Goal: Task Accomplishment & Management: Use online tool/utility

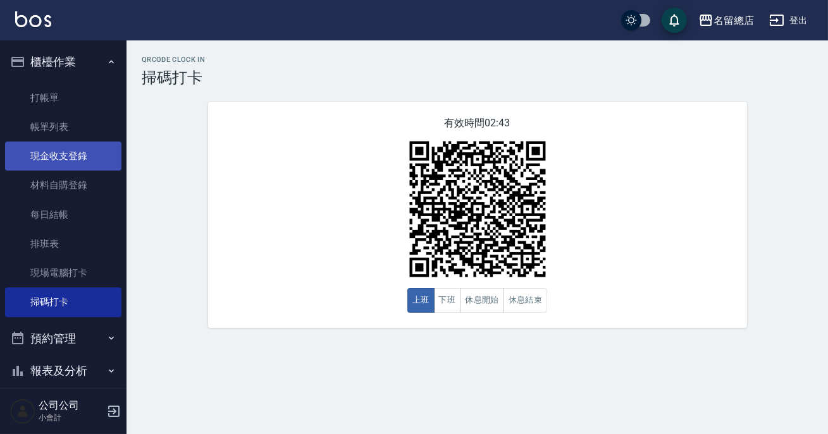
scroll to position [36, 0]
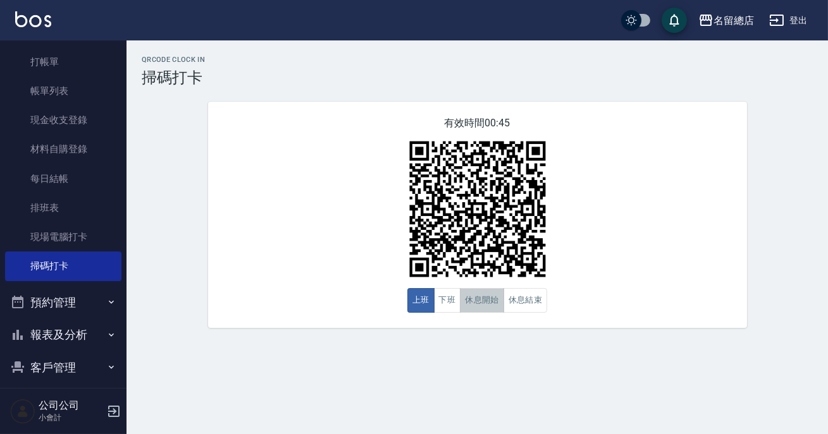
click at [494, 297] on button "休息開始" at bounding box center [482, 300] width 44 height 25
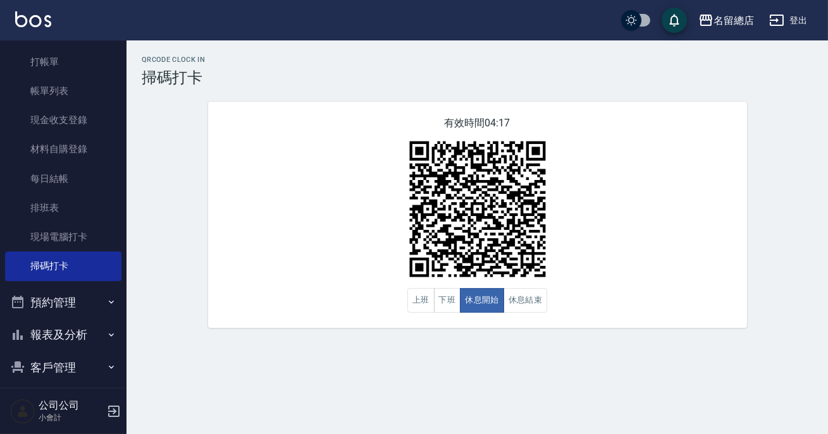
click at [532, 155] on img at bounding box center [477, 209] width 158 height 158
click at [65, 300] on button "預約管理" at bounding box center [63, 302] width 116 height 33
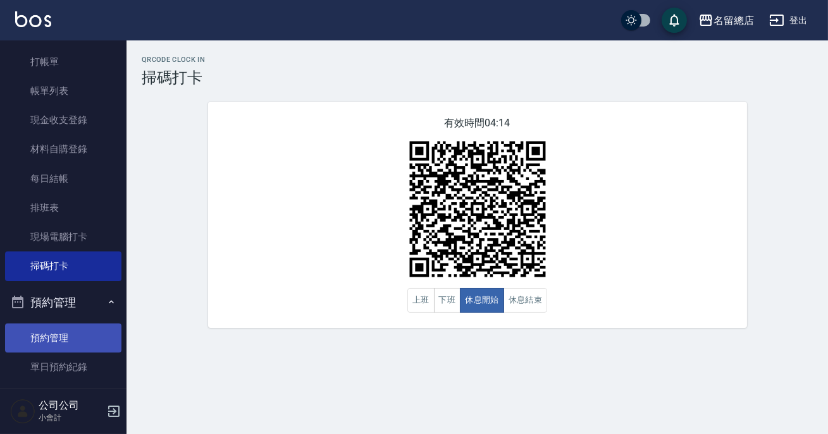
scroll to position [209, 0]
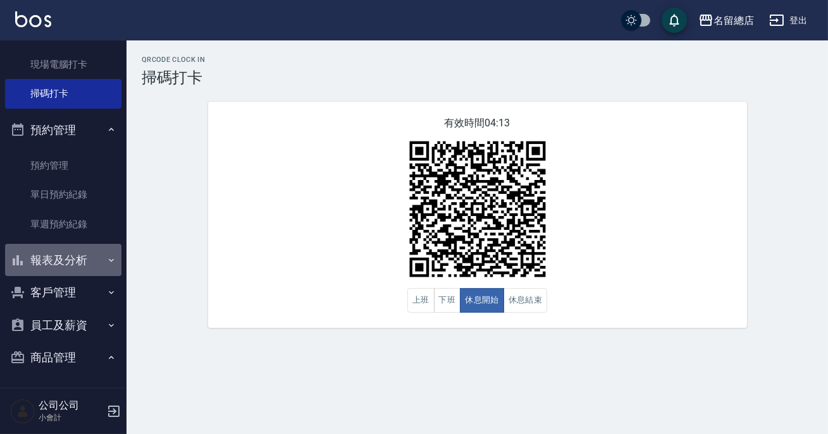
click at [81, 255] on button "報表及分析" at bounding box center [63, 260] width 116 height 33
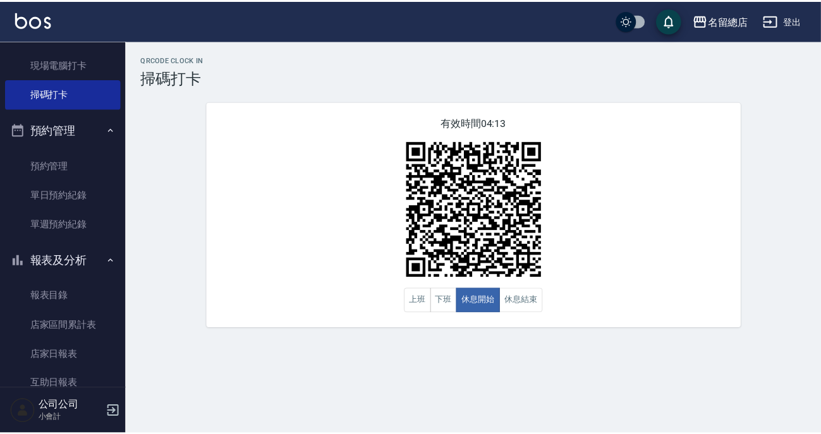
scroll to position [381, 0]
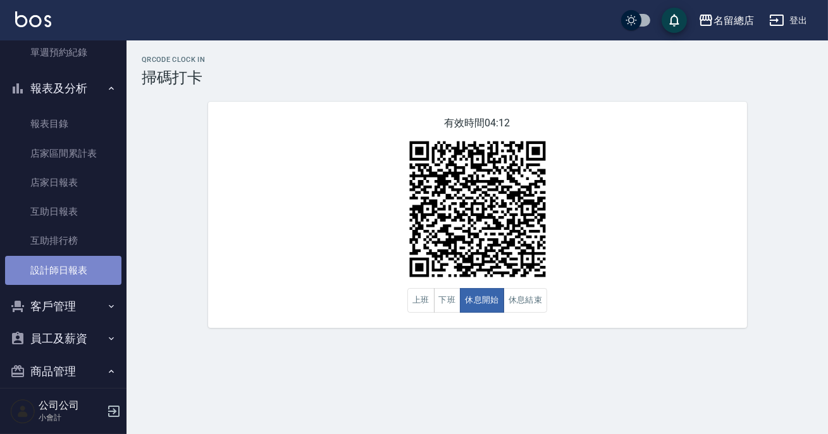
click at [80, 259] on link "設計師日報表" at bounding box center [63, 270] width 116 height 29
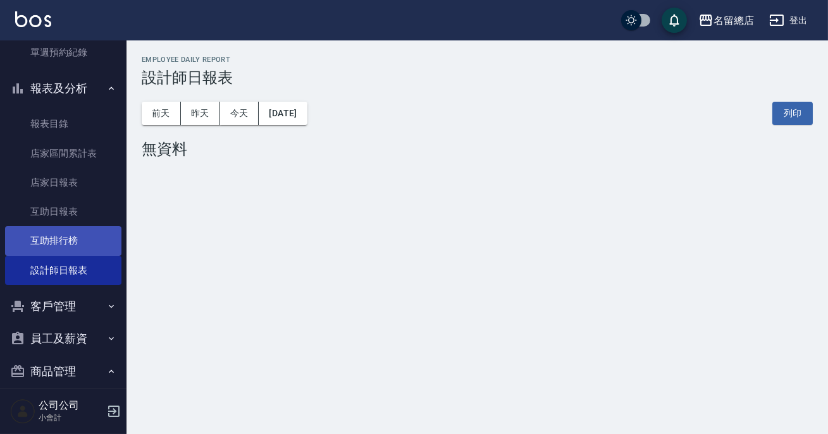
click at [49, 239] on link "互助排行榜" at bounding box center [63, 240] width 116 height 29
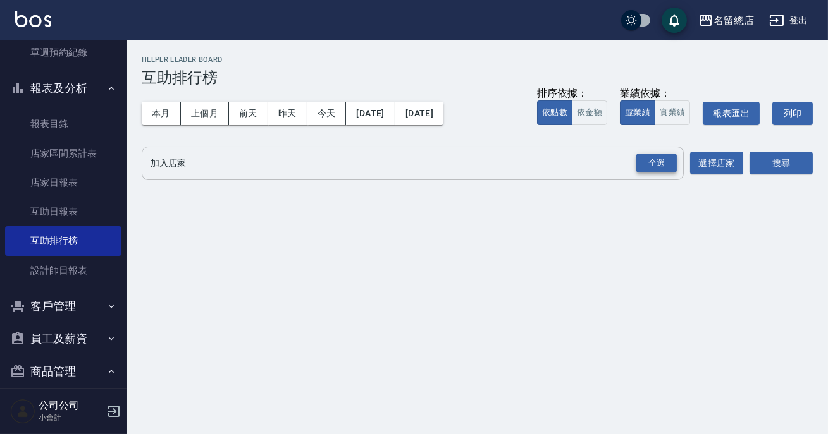
click at [646, 163] on div "全選" at bounding box center [656, 164] width 40 height 20
click at [778, 157] on button "搜尋" at bounding box center [780, 163] width 63 height 23
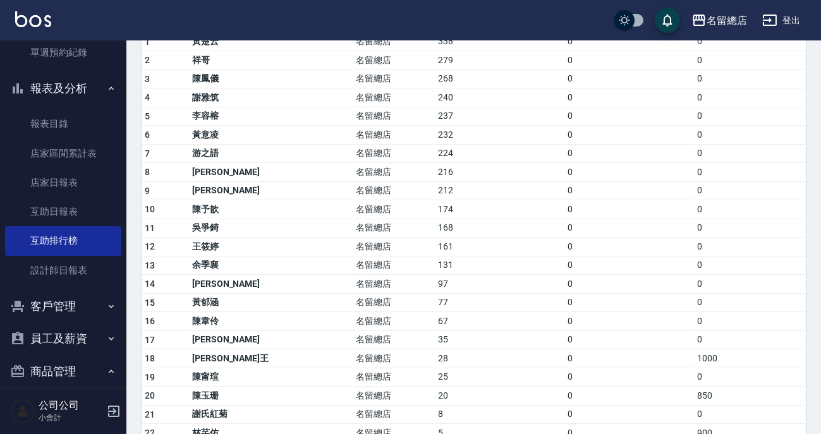
scroll to position [230, 0]
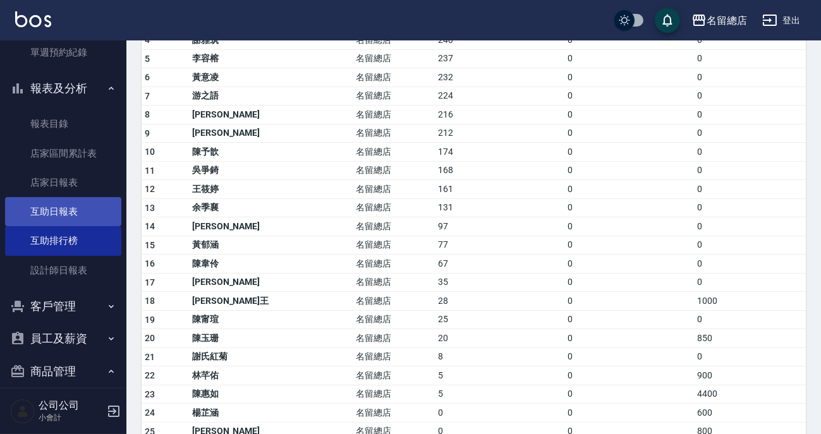
click at [67, 212] on link "互助日報表" at bounding box center [63, 211] width 116 height 29
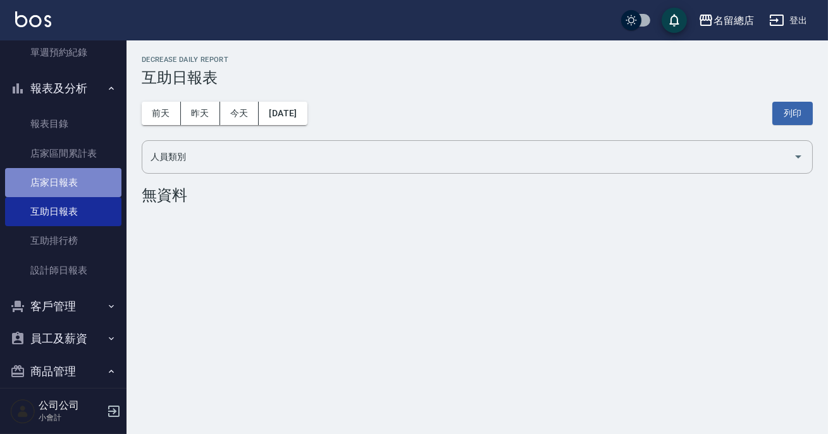
click at [75, 185] on link "店家日報表" at bounding box center [63, 182] width 116 height 29
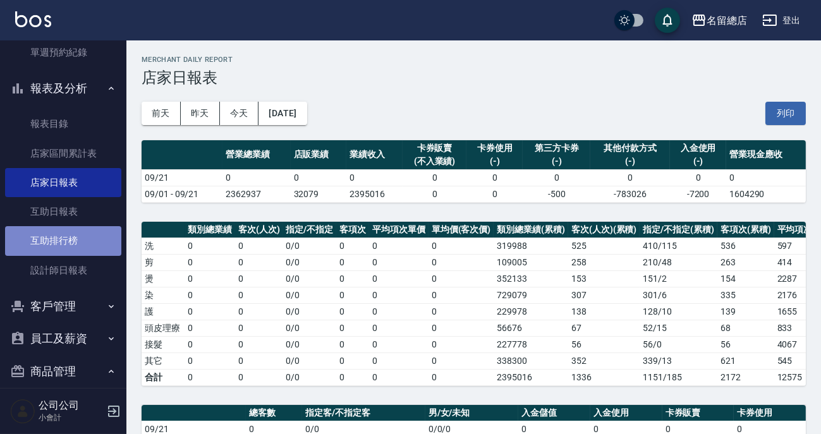
click at [84, 246] on link "互助排行榜" at bounding box center [63, 240] width 116 height 29
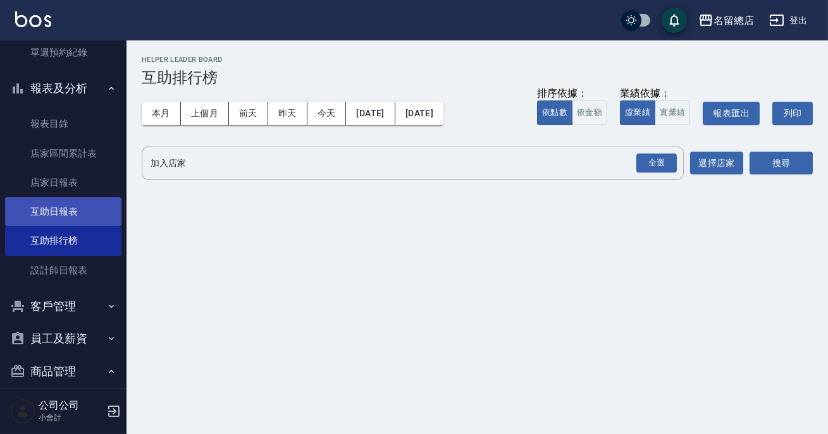
click at [77, 210] on link "互助日報表" at bounding box center [63, 211] width 116 height 29
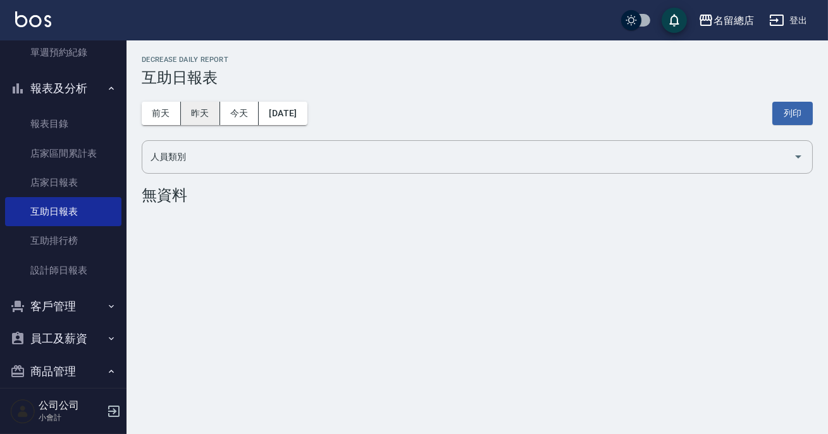
click at [204, 114] on button "昨天" at bounding box center [200, 113] width 39 height 23
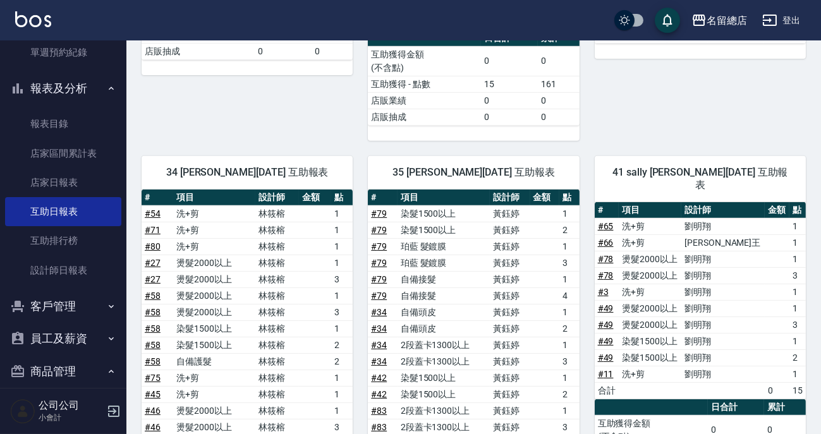
scroll to position [1092, 0]
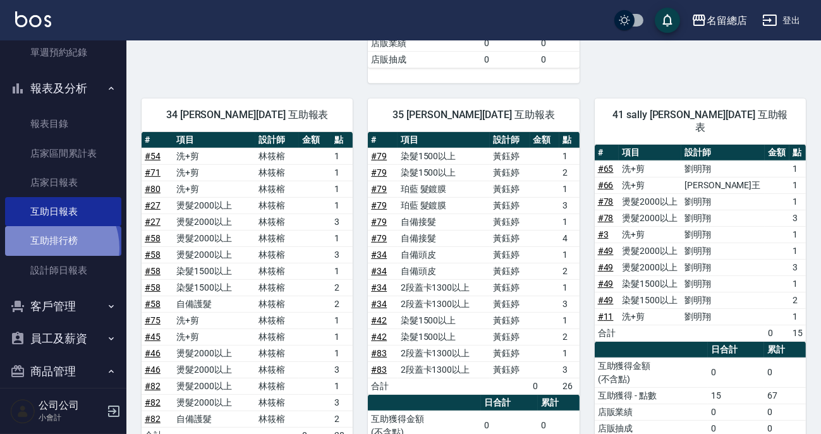
click at [49, 247] on link "互助排行榜" at bounding box center [63, 240] width 116 height 29
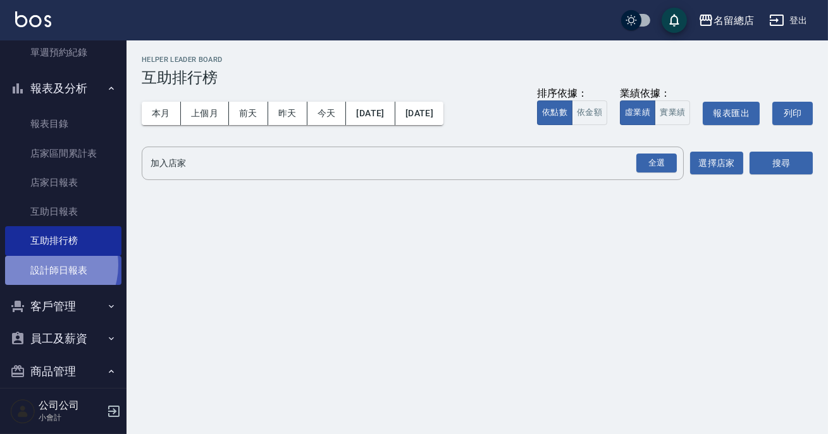
click at [44, 265] on link "設計師日報表" at bounding box center [63, 270] width 116 height 29
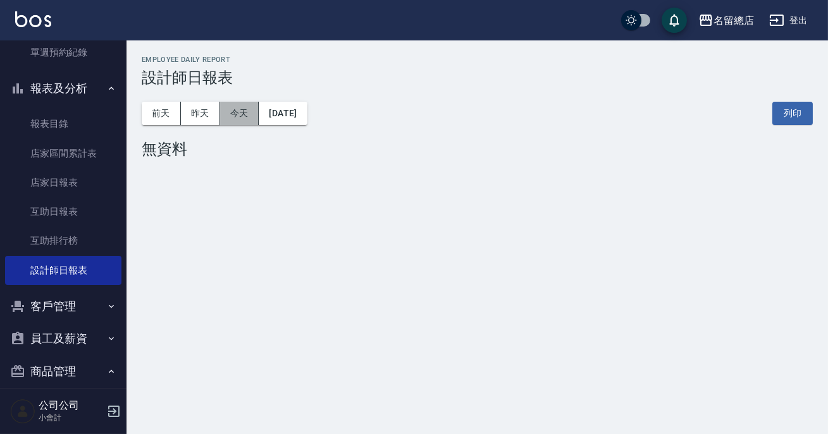
click at [228, 116] on button "今天" at bounding box center [239, 113] width 39 height 23
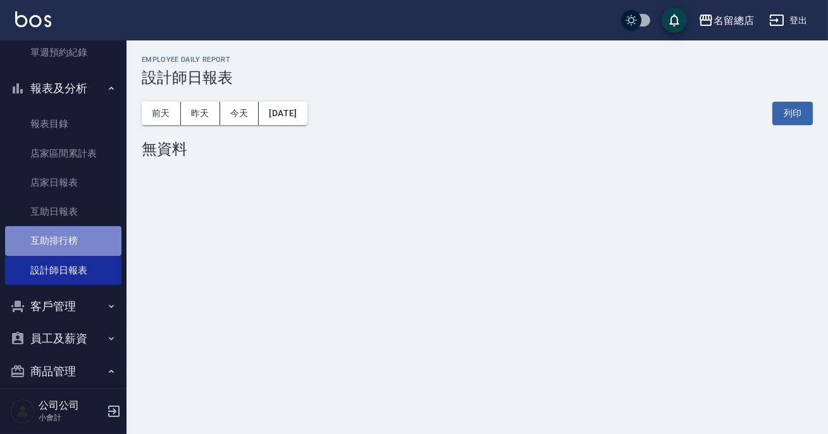
click at [85, 240] on link "互助排行榜" at bounding box center [63, 240] width 116 height 29
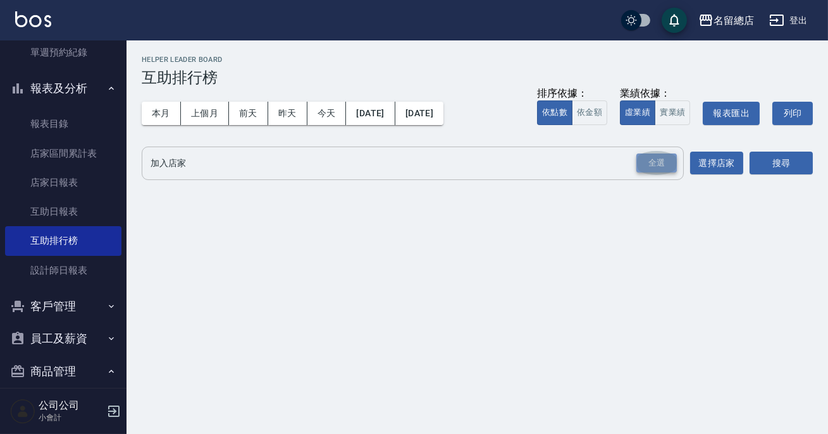
click at [658, 159] on div "全選" at bounding box center [656, 164] width 40 height 20
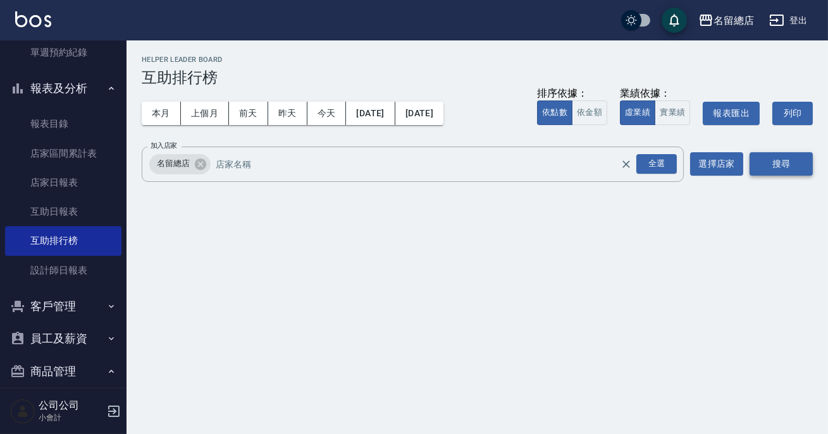
click at [773, 162] on button "搜尋" at bounding box center [780, 163] width 63 height 23
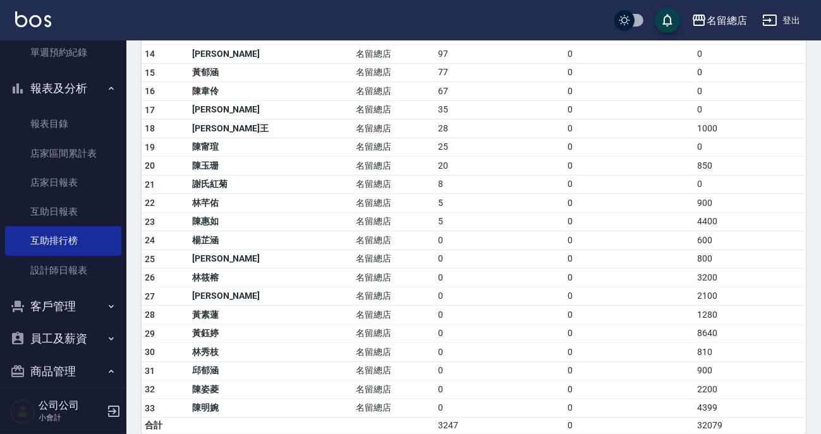
scroll to position [287, 0]
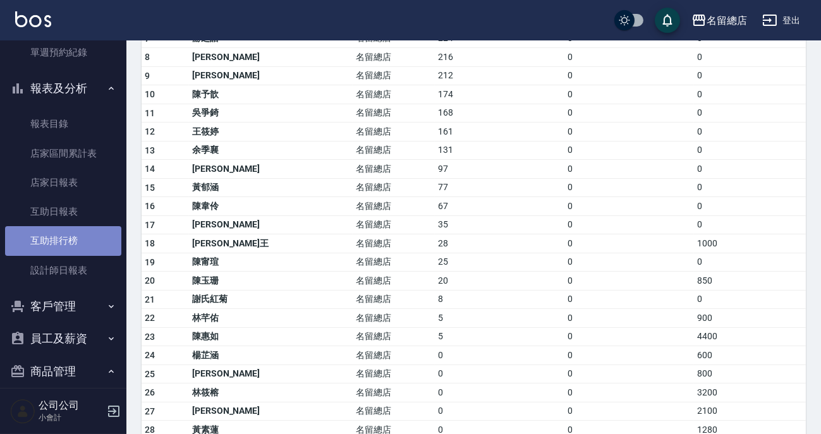
click at [87, 233] on link "互助排行榜" at bounding box center [63, 240] width 116 height 29
click at [106, 87] on icon "button" at bounding box center [111, 88] width 10 height 10
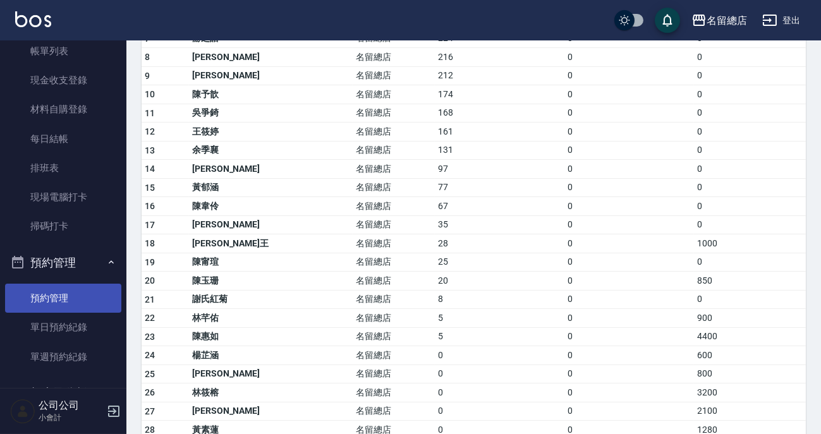
scroll to position [0, 0]
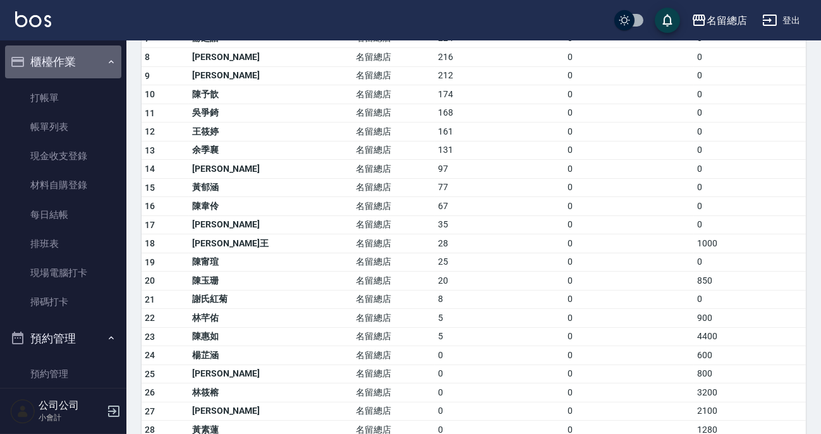
click at [108, 59] on icon "button" at bounding box center [111, 62] width 10 height 10
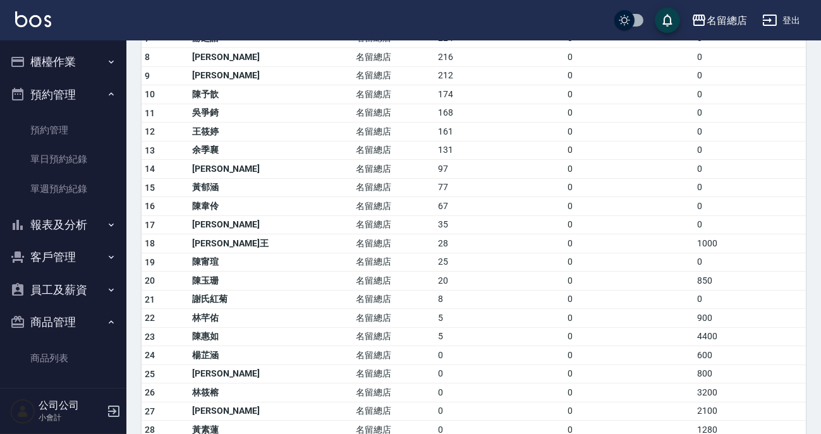
click at [97, 81] on button "預約管理" at bounding box center [63, 94] width 116 height 33
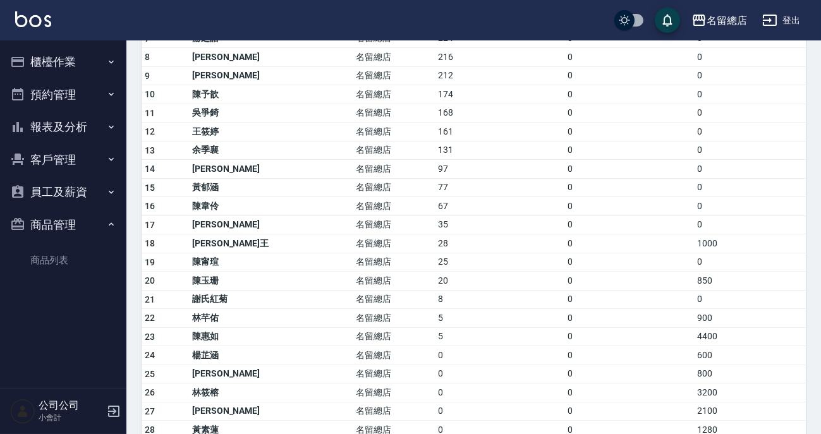
click at [110, 61] on icon "button" at bounding box center [111, 61] width 5 height 3
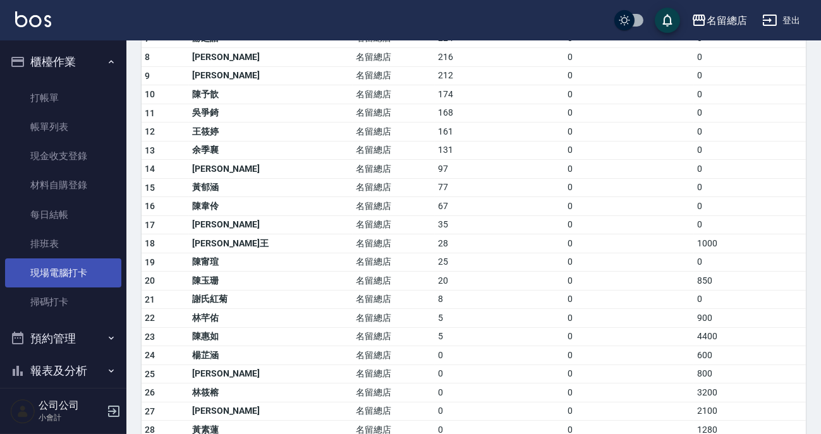
click at [50, 300] on link "掃碼打卡" at bounding box center [63, 302] width 116 height 29
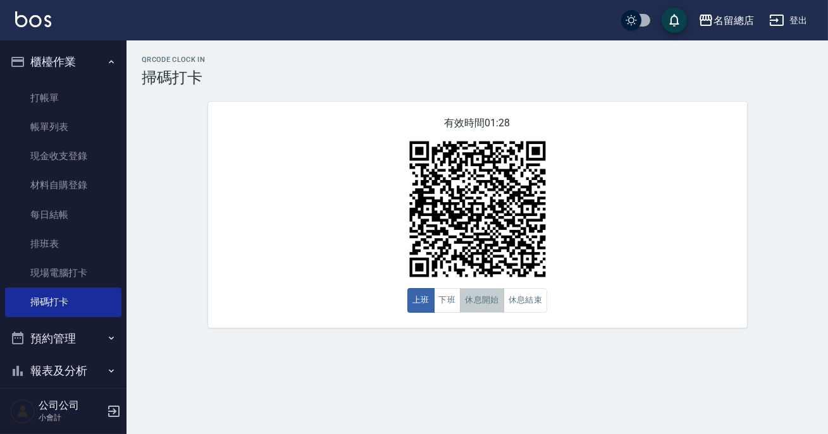
click at [489, 305] on button "休息開始" at bounding box center [482, 300] width 44 height 25
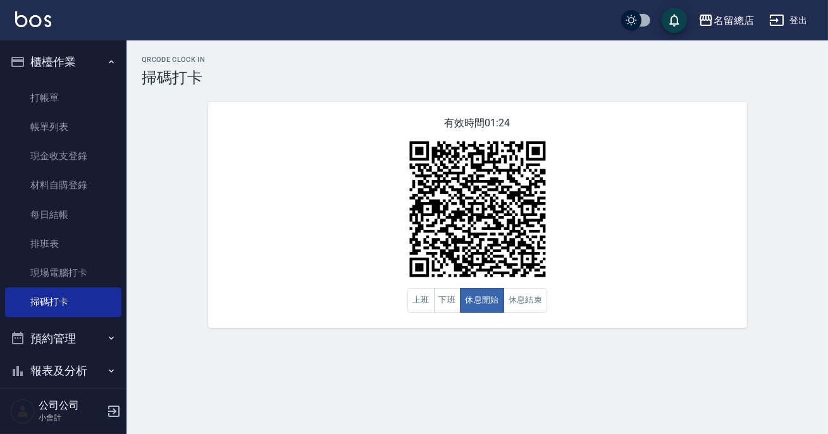
click at [525, 327] on div "QRcode Clock In 掃碼打卡 有效時間 01:24 上班 下班 休息開始 休息結束" at bounding box center [476, 191] width 701 height 303
click at [513, 302] on button "休息結束" at bounding box center [525, 300] width 44 height 25
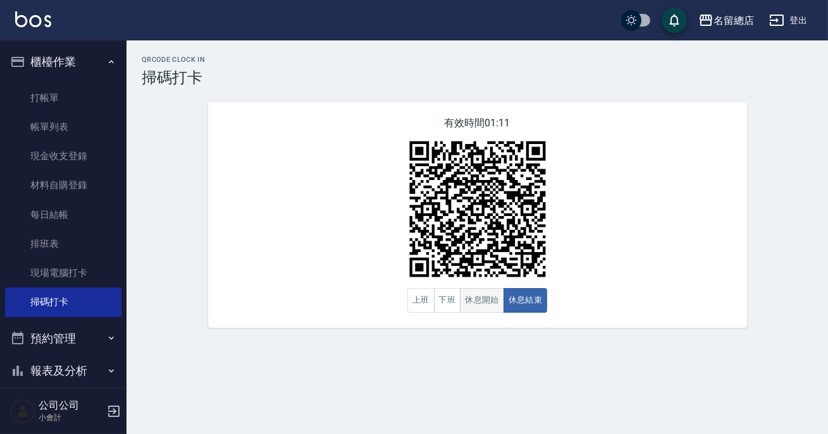
click at [474, 301] on button "休息開始" at bounding box center [482, 300] width 44 height 25
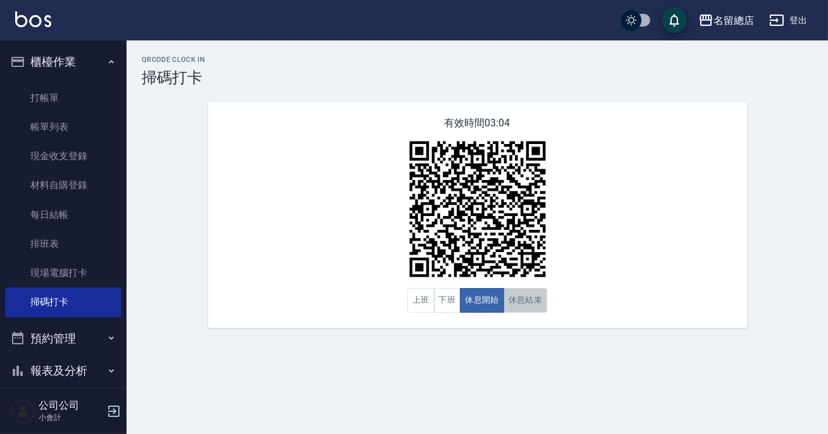
click at [529, 295] on button "休息結束" at bounding box center [525, 300] width 44 height 25
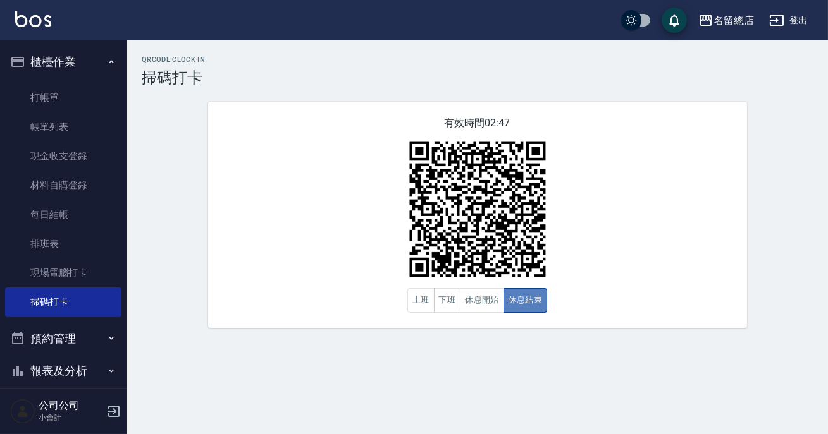
click at [529, 295] on button "休息結束" at bounding box center [525, 300] width 44 height 25
click at [426, 297] on button "上班" at bounding box center [420, 300] width 27 height 25
